Goal: Book appointment/travel/reservation

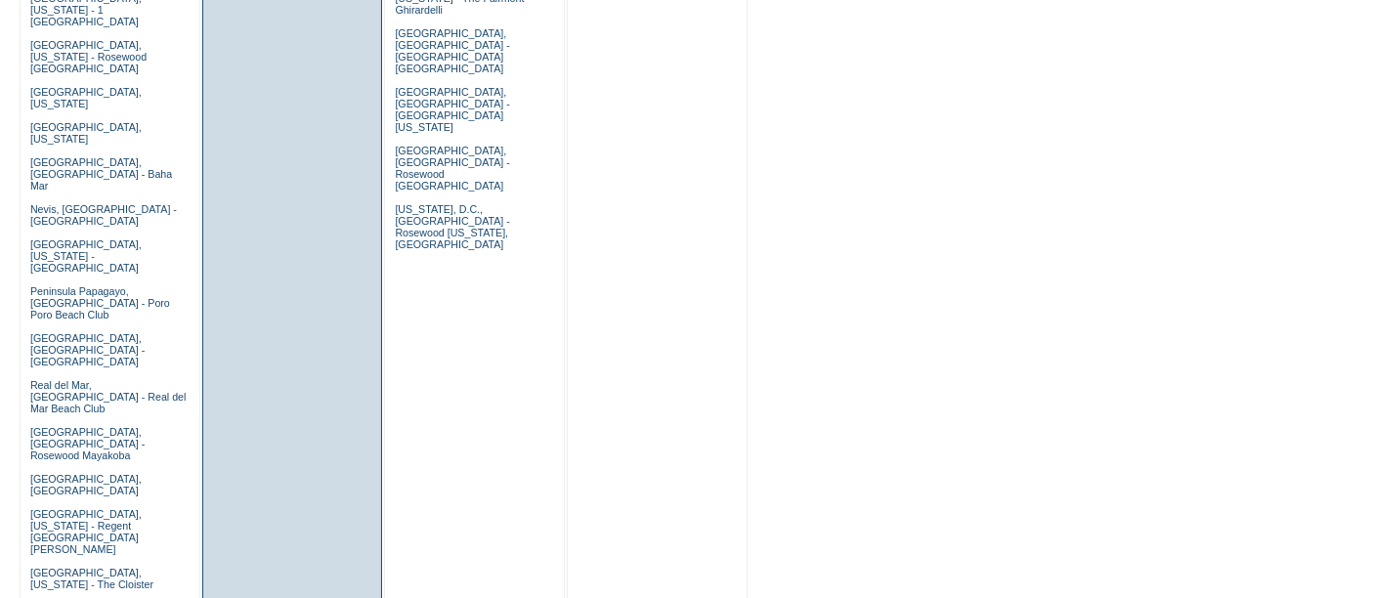
scroll to position [1307, 0]
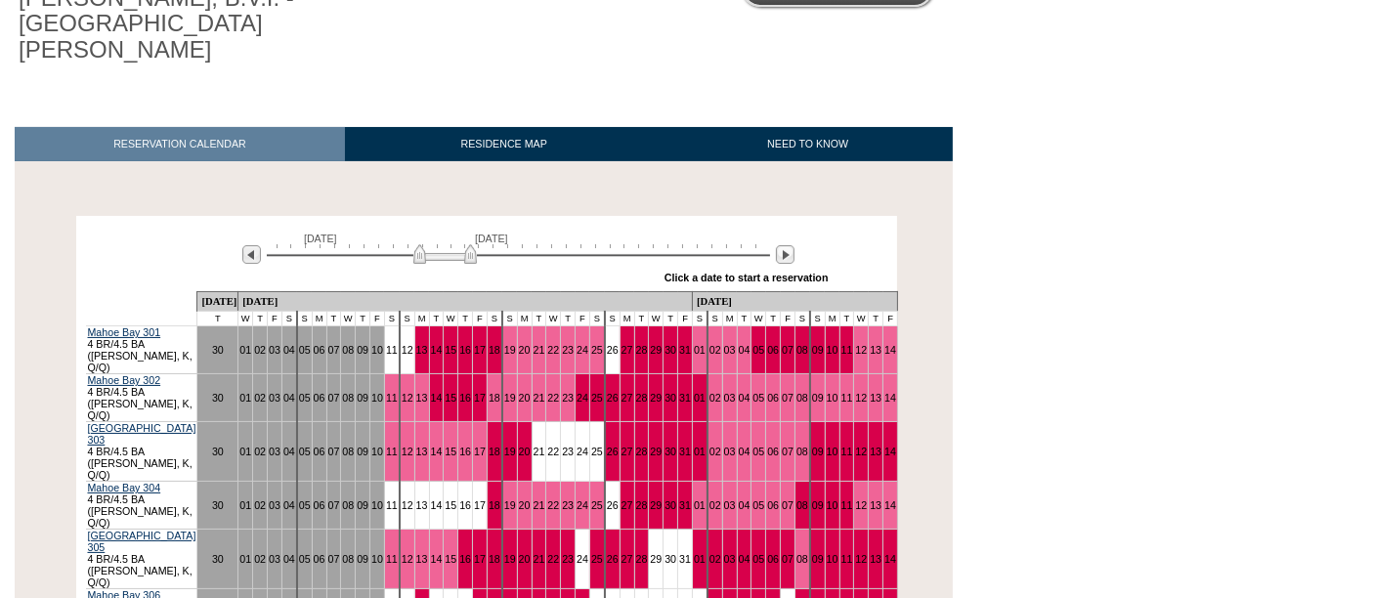
scroll to position [215, 0]
click at [790, 245] on img at bounding box center [785, 254] width 19 height 19
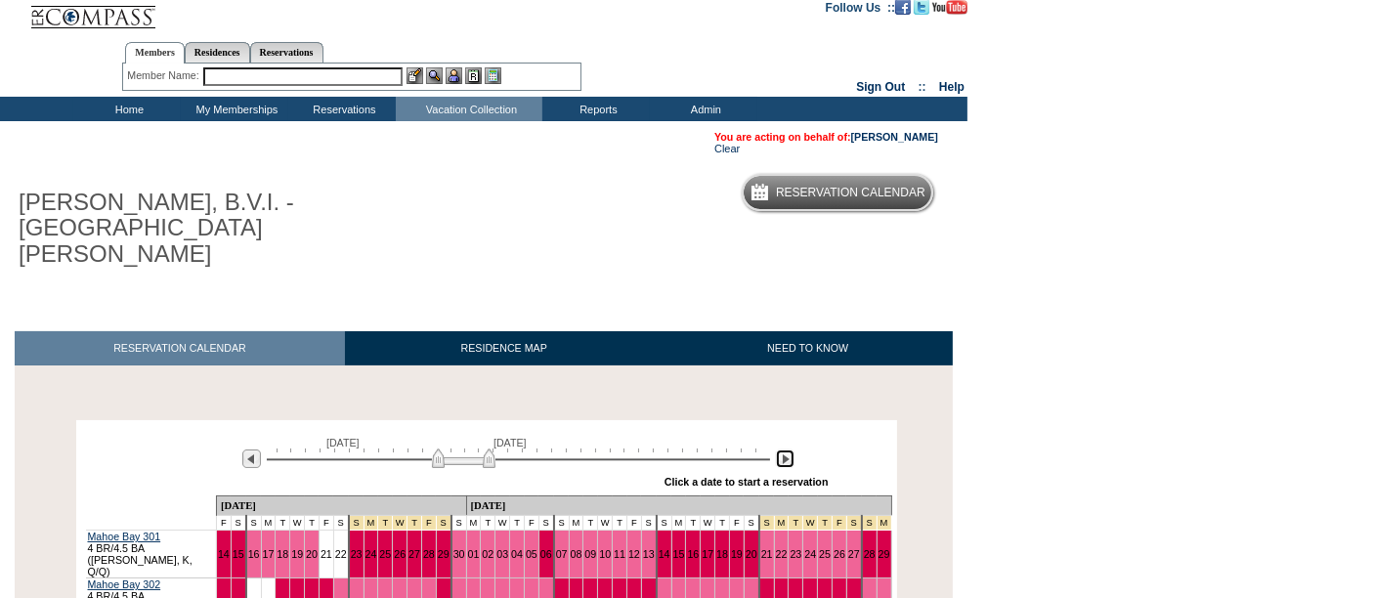
scroll to position [0, 0]
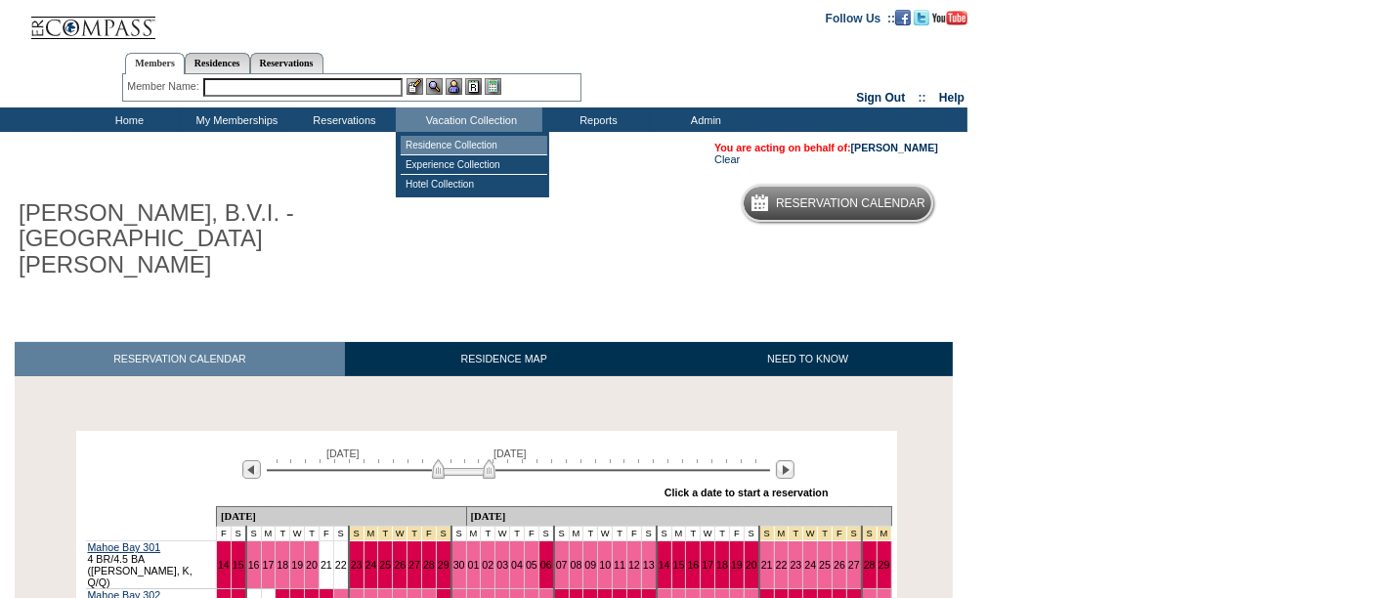
click at [463, 143] on td "Residence Collection" at bounding box center [474, 146] width 147 height 20
